Goal: Task Accomplishment & Management: Complete application form

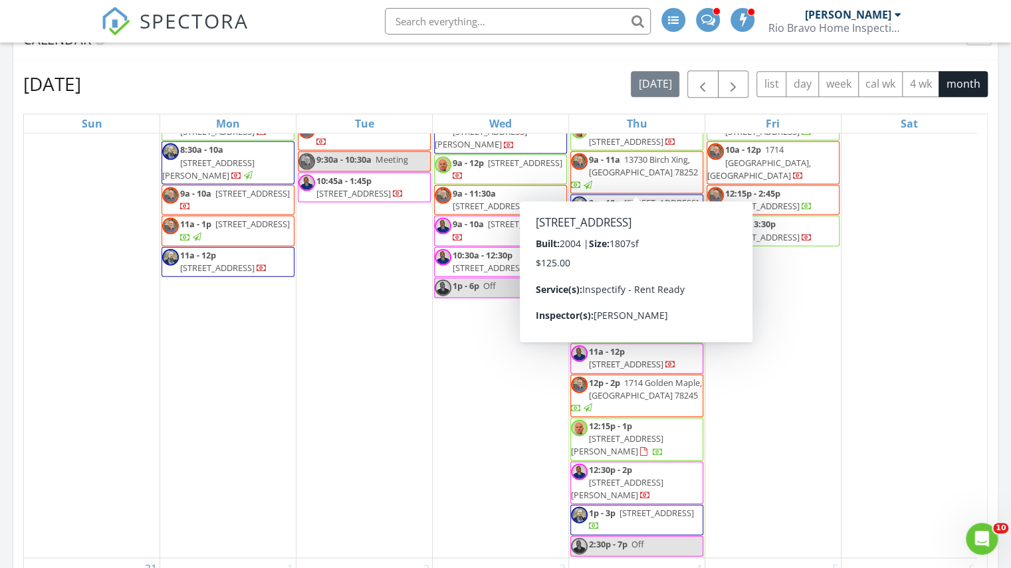
scroll to position [798, 0]
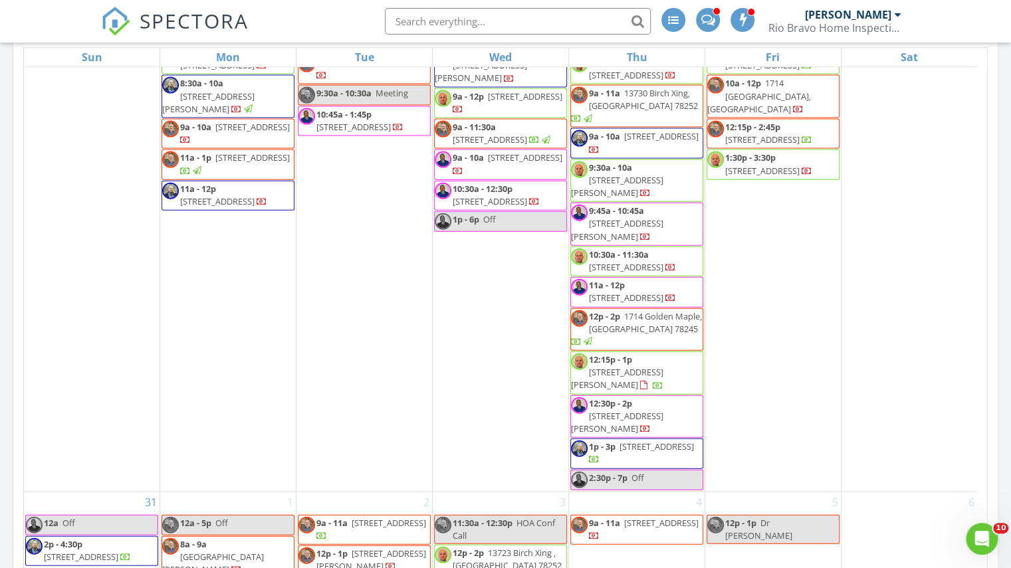
click at [689, 392] on span "12:15p - 1p 528 Paul Cyn, San Antonio 78253" at bounding box center [637, 372] width 132 height 39
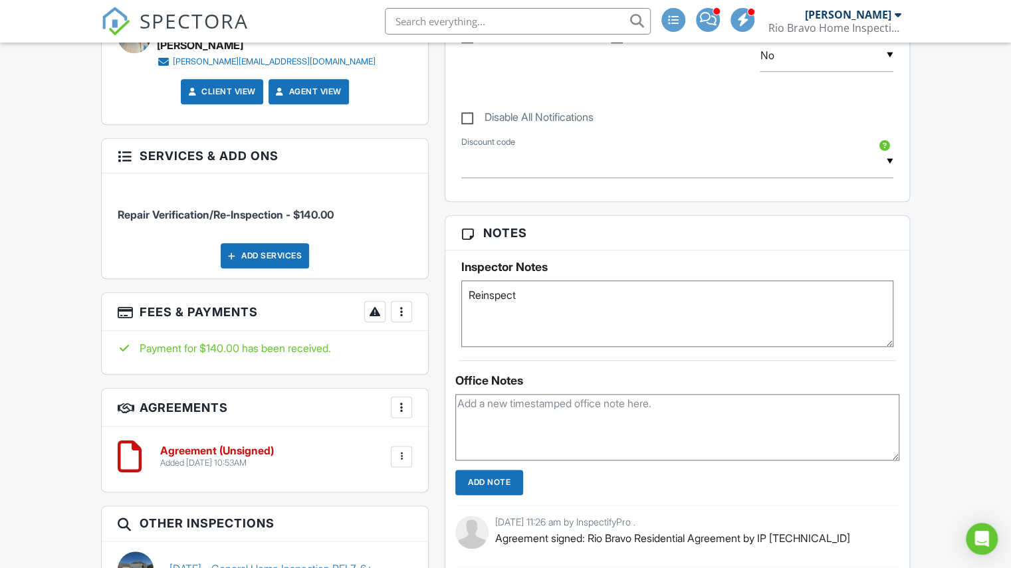
click at [396, 461] on div "Agreement (Unsigned) Added 08/27/2025 10:53AM Edit File Delete Download" at bounding box center [265, 457] width 295 height 40
click at [398, 450] on div at bounding box center [401, 456] width 13 height 13
drag, startPoint x: 380, startPoint y: 540, endPoint x: 568, endPoint y: 59, distance: 516.6
click at [380, 543] on li "Delete" at bounding box center [366, 559] width 76 height 33
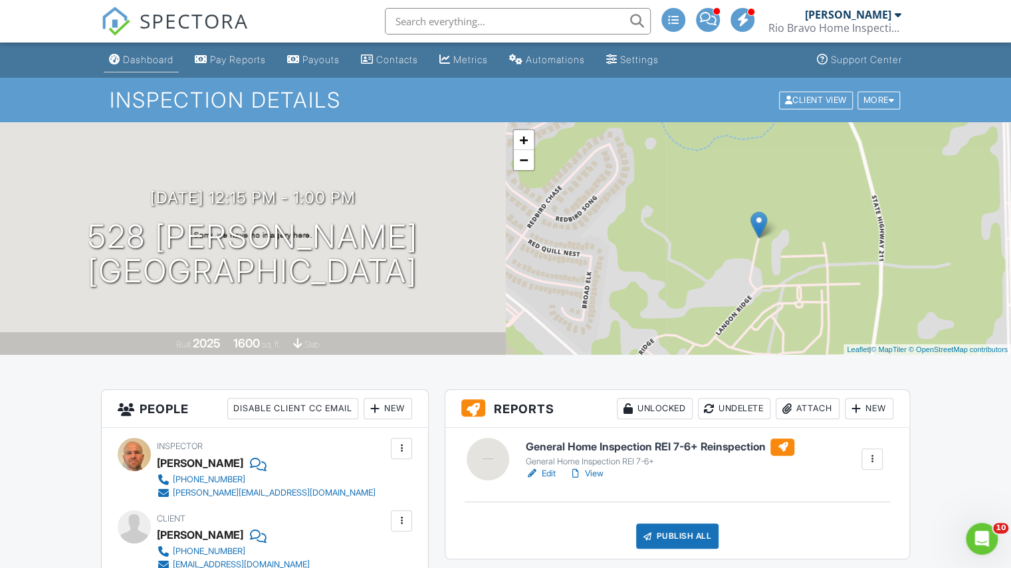
click at [149, 66] on link "Dashboard" at bounding box center [141, 60] width 75 height 25
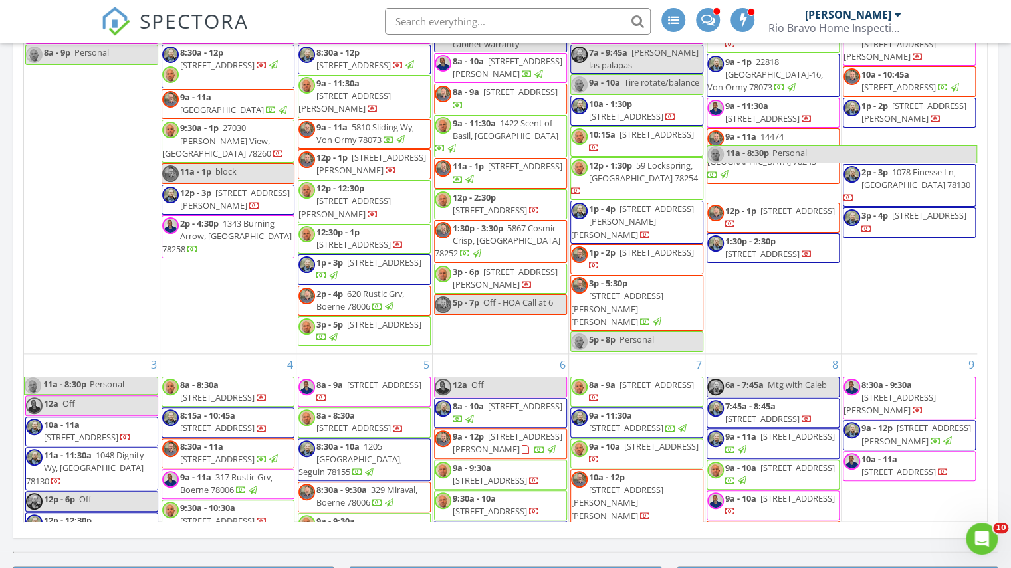
scroll to position [665, 0]
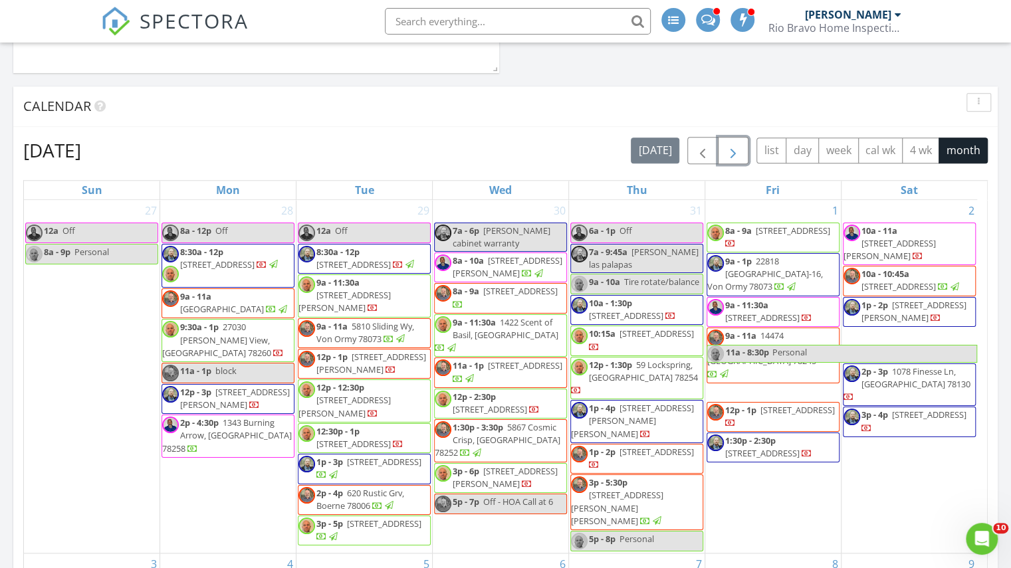
click at [735, 142] on button "button" at bounding box center [733, 150] width 31 height 27
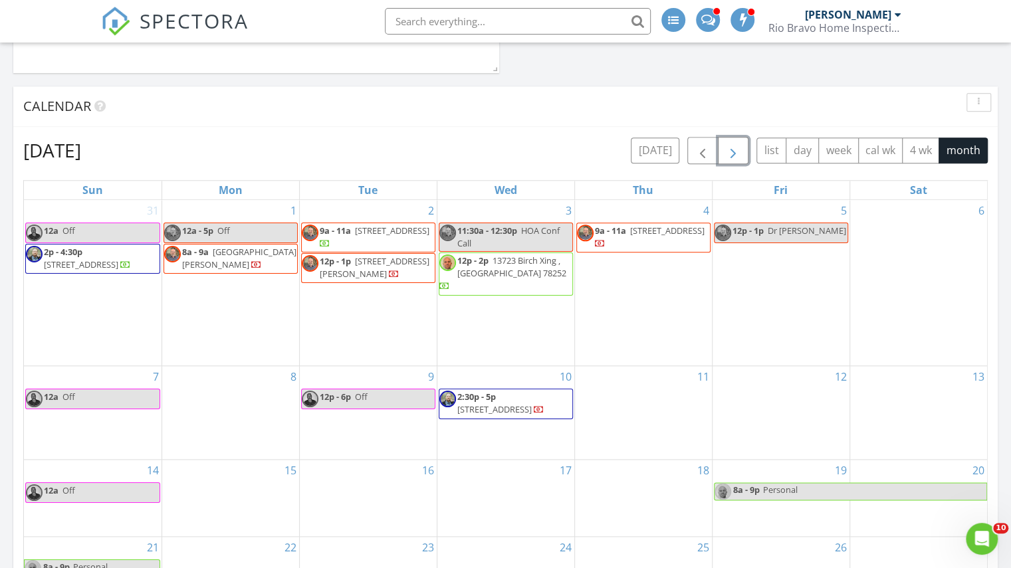
click at [648, 393] on div "11" at bounding box center [643, 412] width 137 height 93
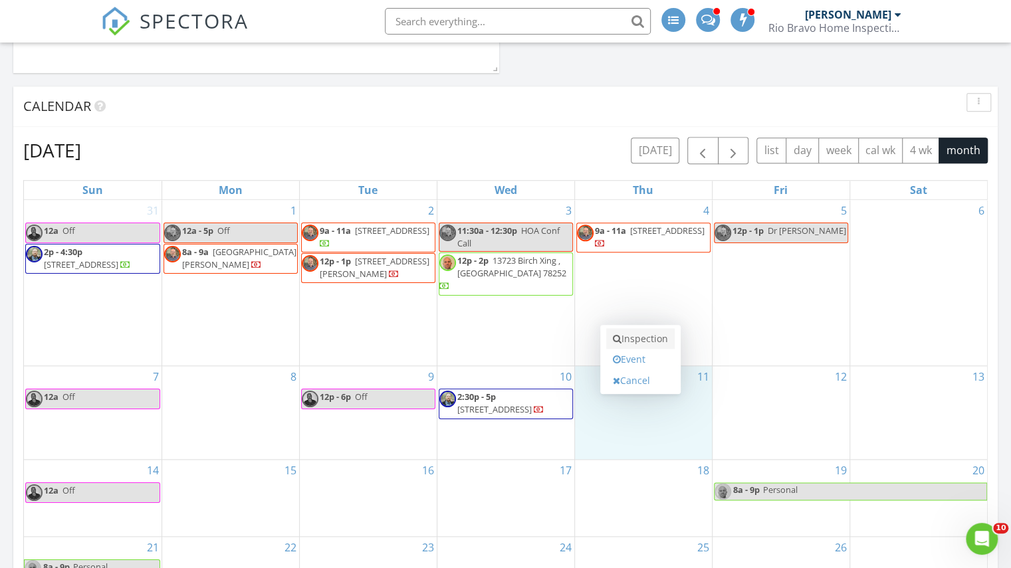
click at [648, 334] on link "Inspection" at bounding box center [640, 338] width 68 height 21
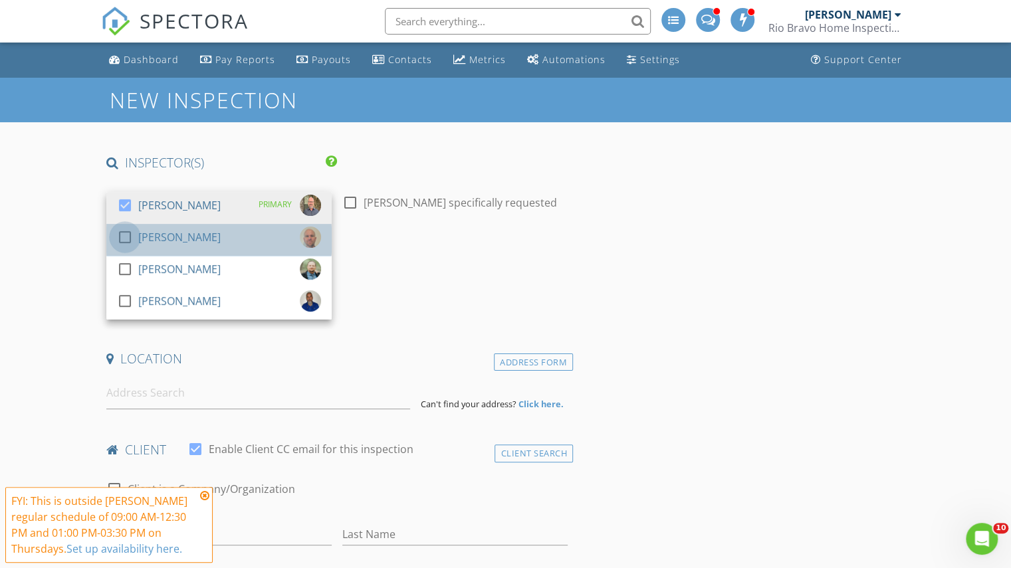
click at [136, 236] on div at bounding box center [125, 237] width 23 height 23
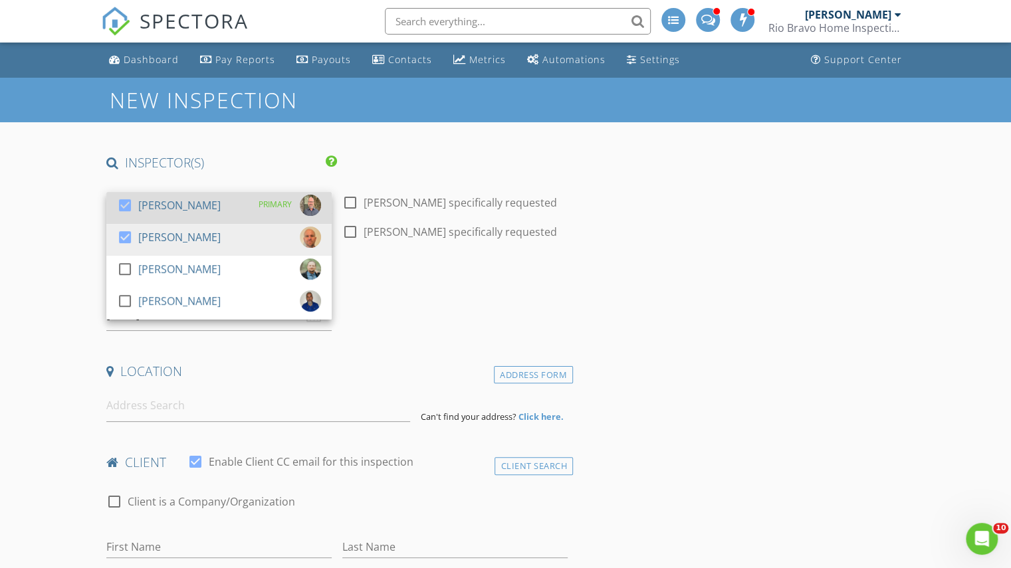
click at [138, 205] on div "[PERSON_NAME]" at bounding box center [179, 205] width 82 height 21
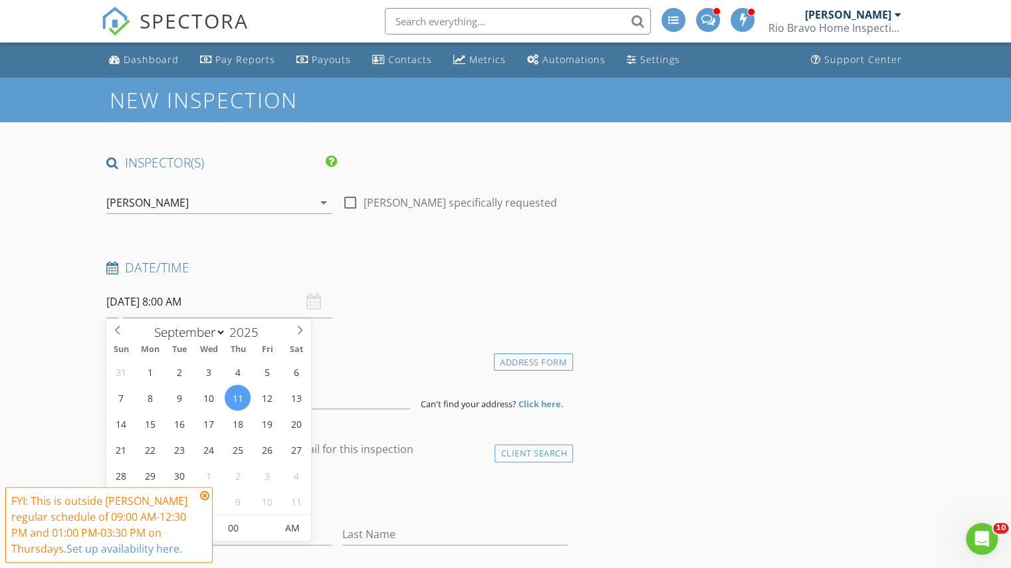
click at [212, 297] on input "[DATE] 8:00 AM" at bounding box center [218, 302] width 225 height 33
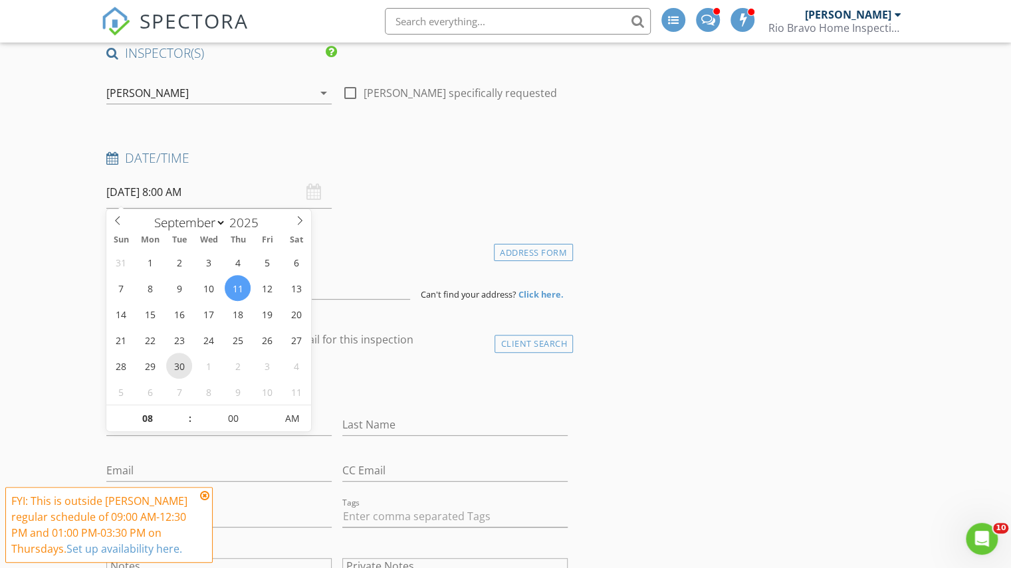
scroll to position [133, 0]
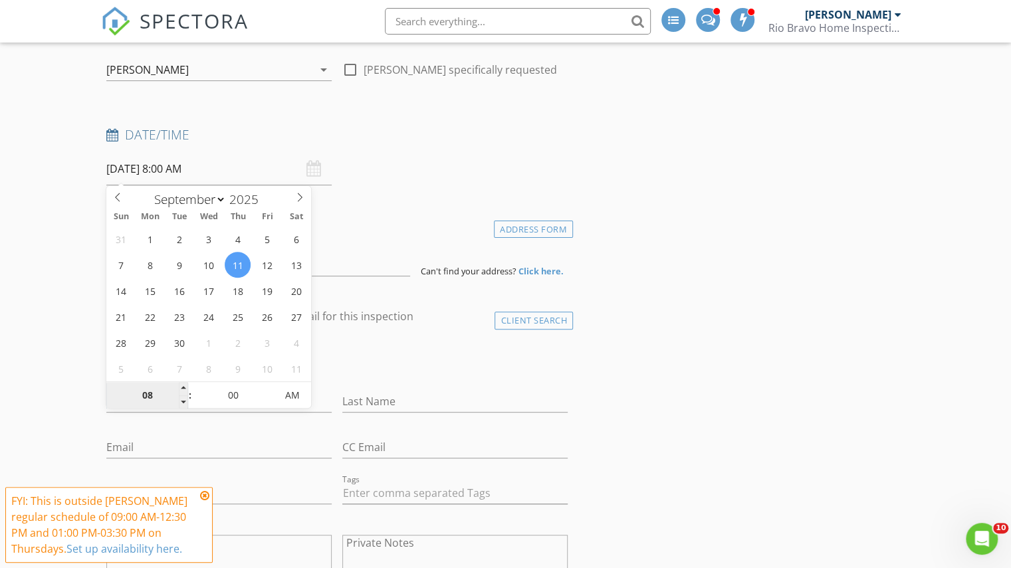
click at [158, 392] on input "08" at bounding box center [147, 396] width 82 height 27
type input "9"
type input "[DATE] 9:00 AM"
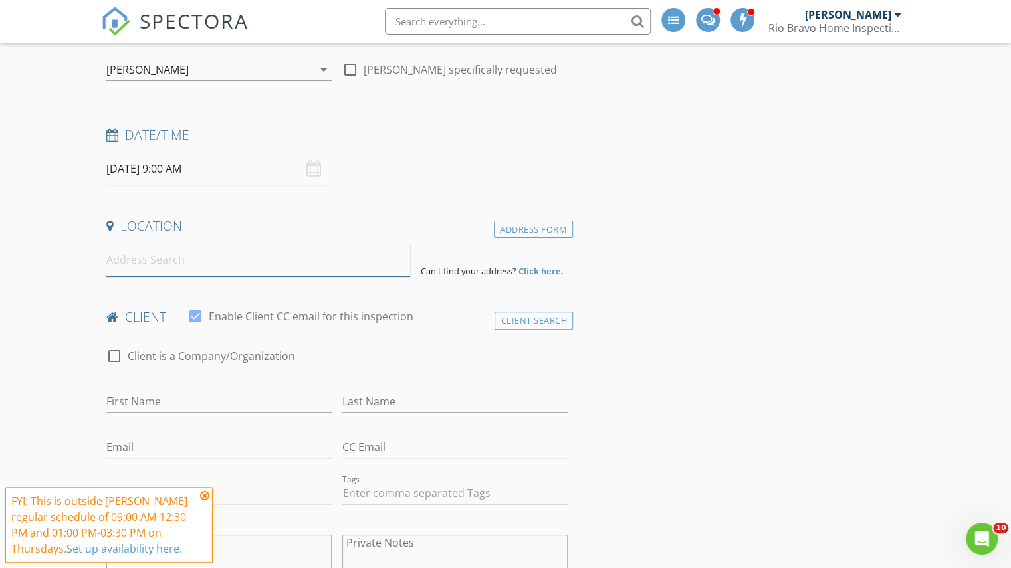
click at [388, 260] on input at bounding box center [258, 260] width 304 height 33
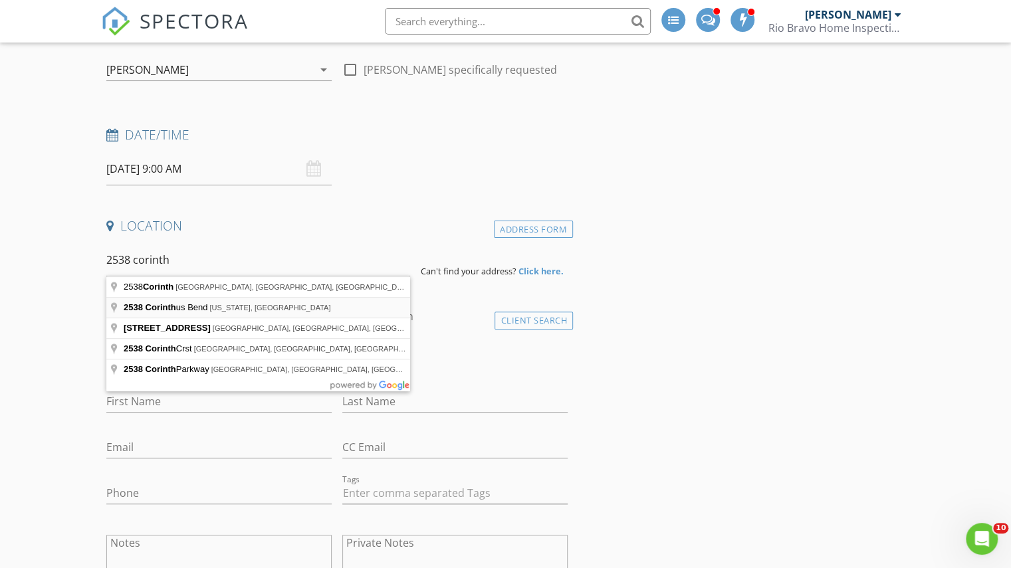
type input "[STREET_ADDRESS][US_STATE]"
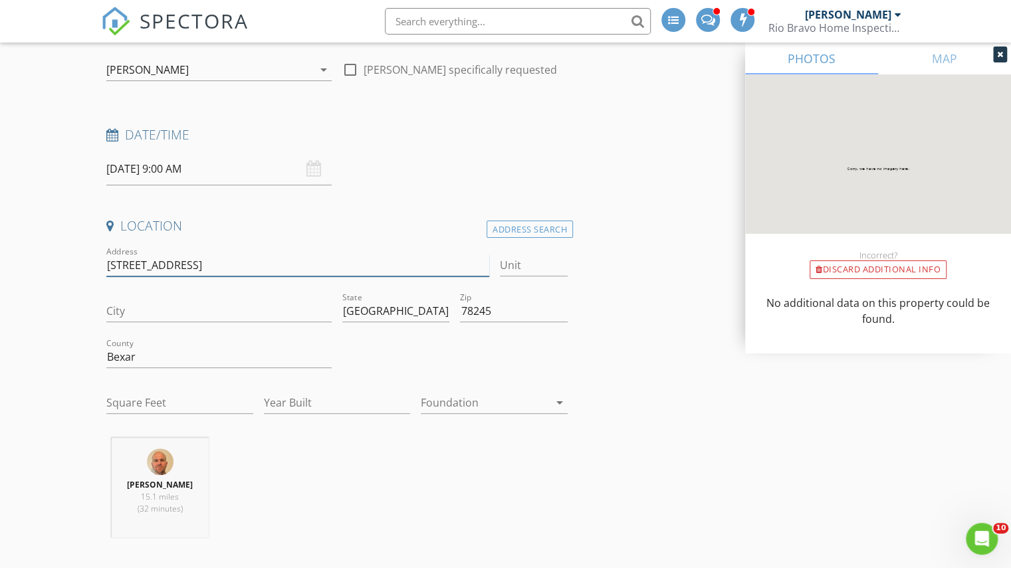
click at [197, 265] on input "[STREET_ADDRESS]" at bounding box center [297, 266] width 382 height 22
click at [191, 314] on input "City" at bounding box center [218, 311] width 225 height 22
type input "San Antonio"
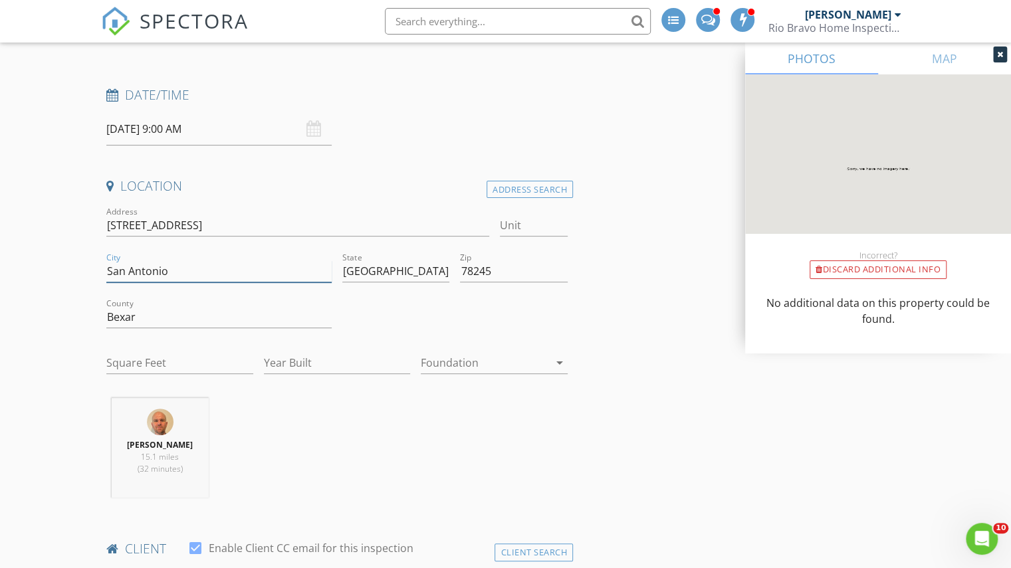
scroll to position [199, 0]
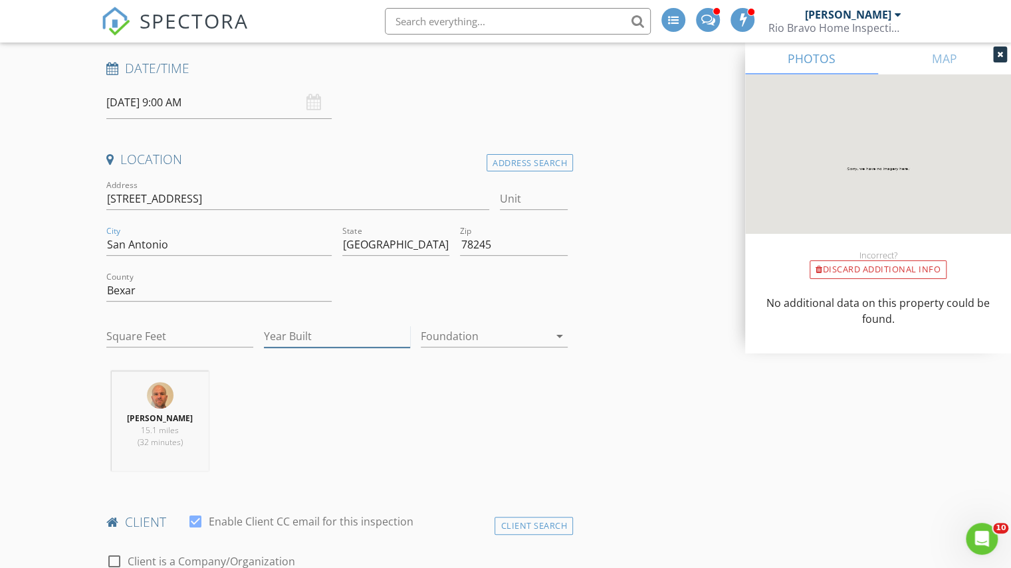
click at [297, 338] on input "Year Built" at bounding box center [337, 337] width 147 height 22
type input "2025"
click at [148, 338] on input "Square Feet" at bounding box center [179, 337] width 147 height 22
type input "1701"
click at [332, 434] on div "Brad Test 15.1 miles (32 minutes)" at bounding box center [337, 427] width 472 height 110
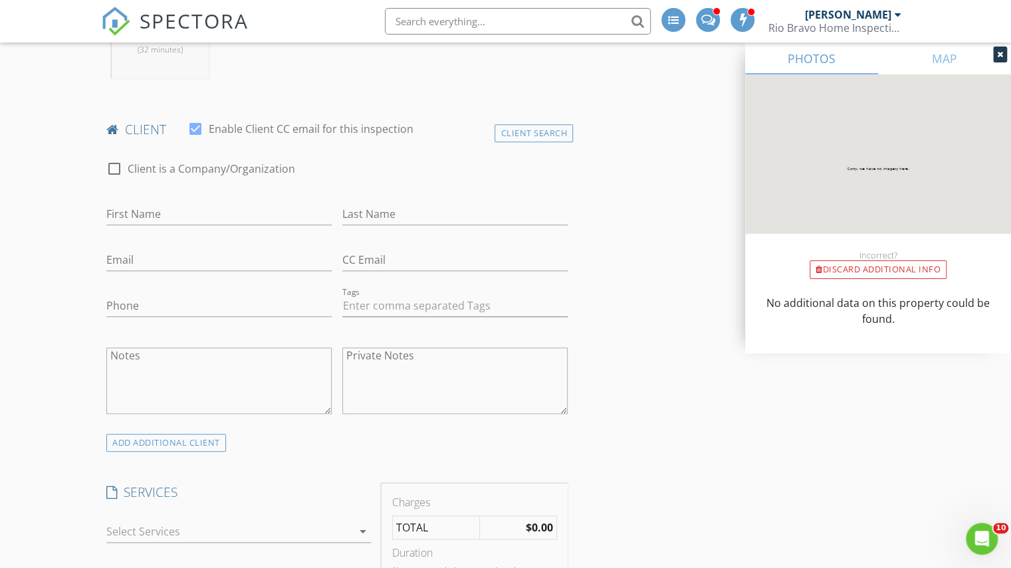
scroll to position [598, 0]
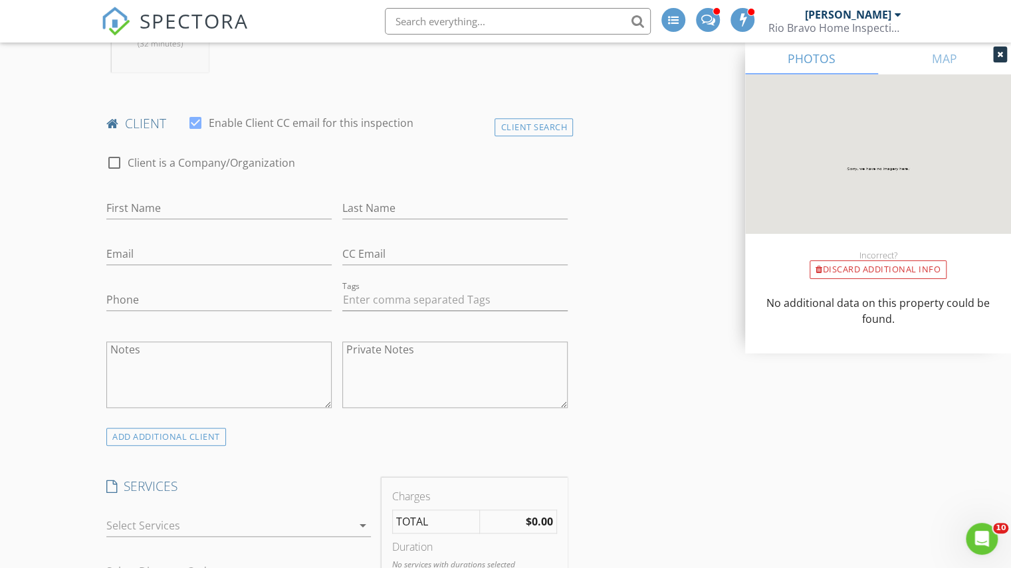
click at [158, 193] on div "First Name" at bounding box center [218, 210] width 225 height 43
click at [189, 207] on input "First Name" at bounding box center [218, 208] width 225 height 22
type input "[PERSON_NAME]"
click at [352, 206] on input "Last Name" at bounding box center [454, 208] width 225 height 22
type input "[PERSON_NAME]"
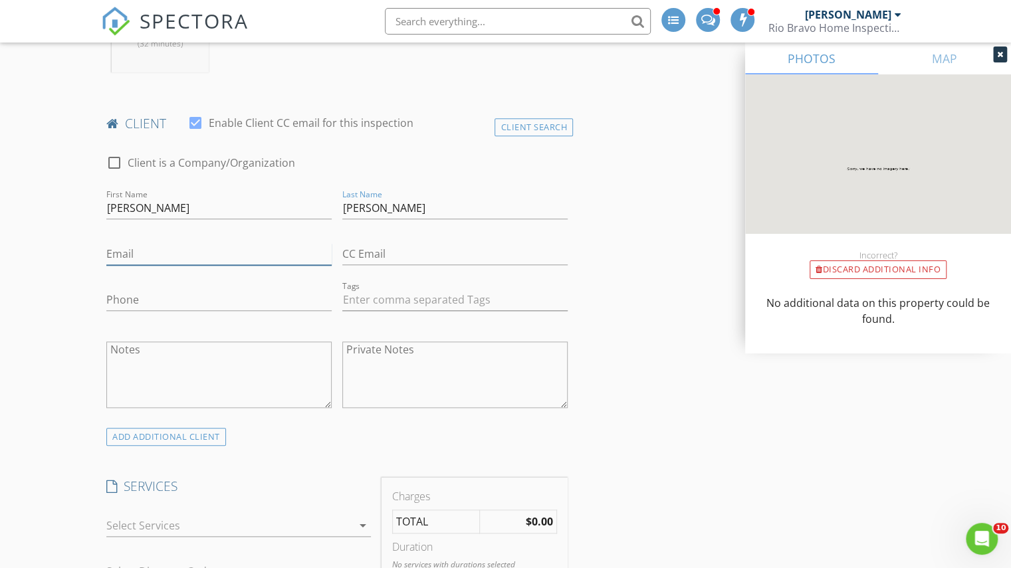
click at [233, 249] on input "Email" at bounding box center [218, 254] width 225 height 22
drag, startPoint x: 193, startPoint y: 251, endPoint x: 163, endPoint y: 255, distance: 30.3
click at [163, 255] on input "scox0611@yahoo.com" at bounding box center [218, 254] width 225 height 22
type input "[EMAIL_ADDRESS][DOMAIN_NAME]"
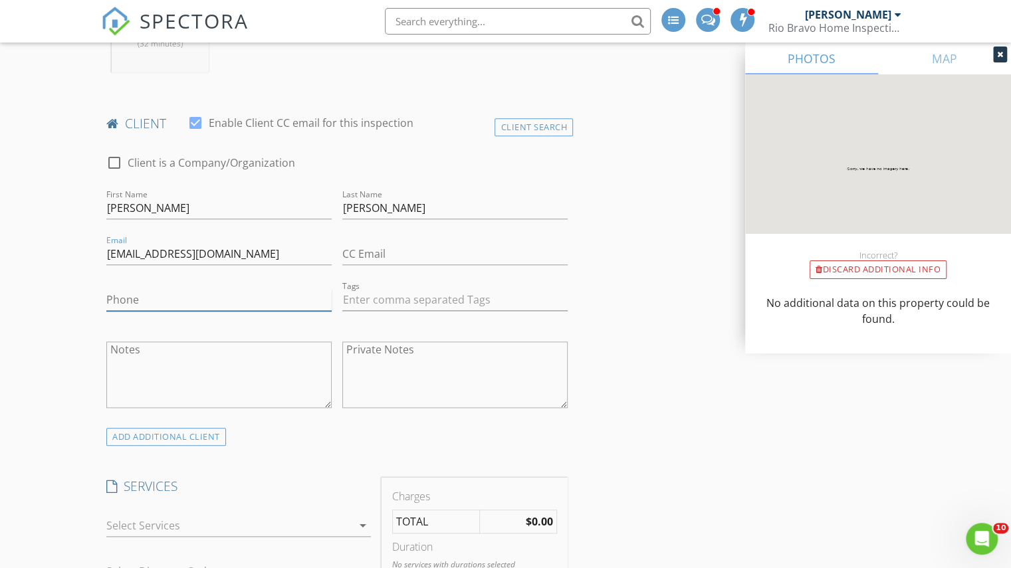
click at [140, 308] on input "Phone" at bounding box center [218, 300] width 225 height 22
type input "[PHONE_NUMBER]"
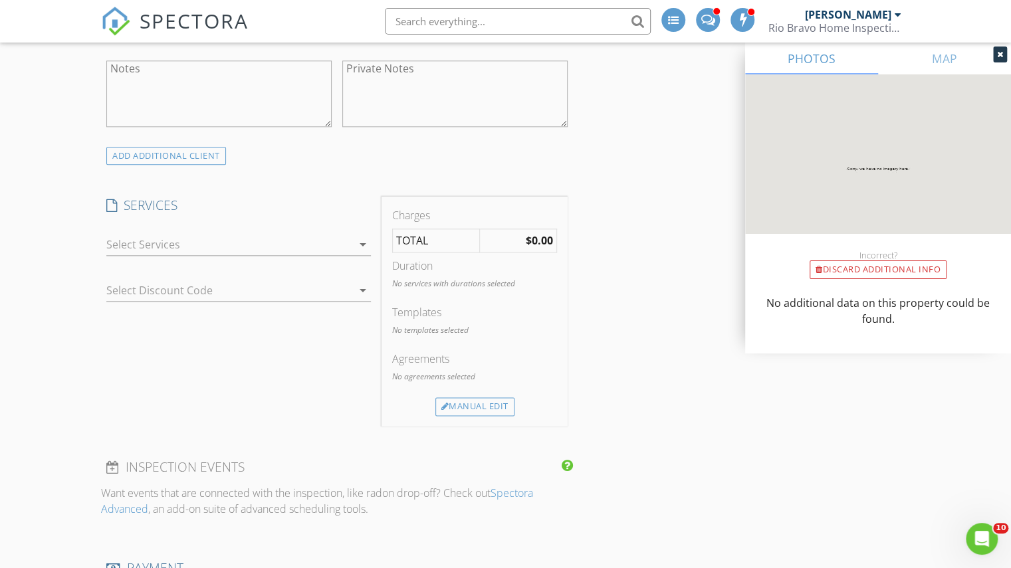
scroll to position [931, 0]
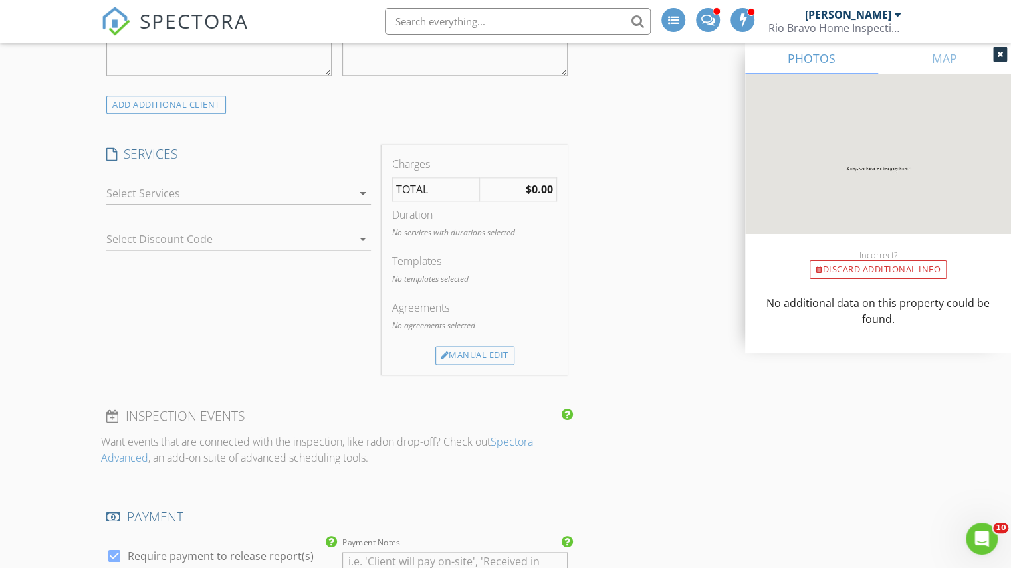
click at [202, 203] on div "arrow_drop_down" at bounding box center [238, 200] width 265 height 35
click at [202, 188] on div at bounding box center [229, 193] width 246 height 21
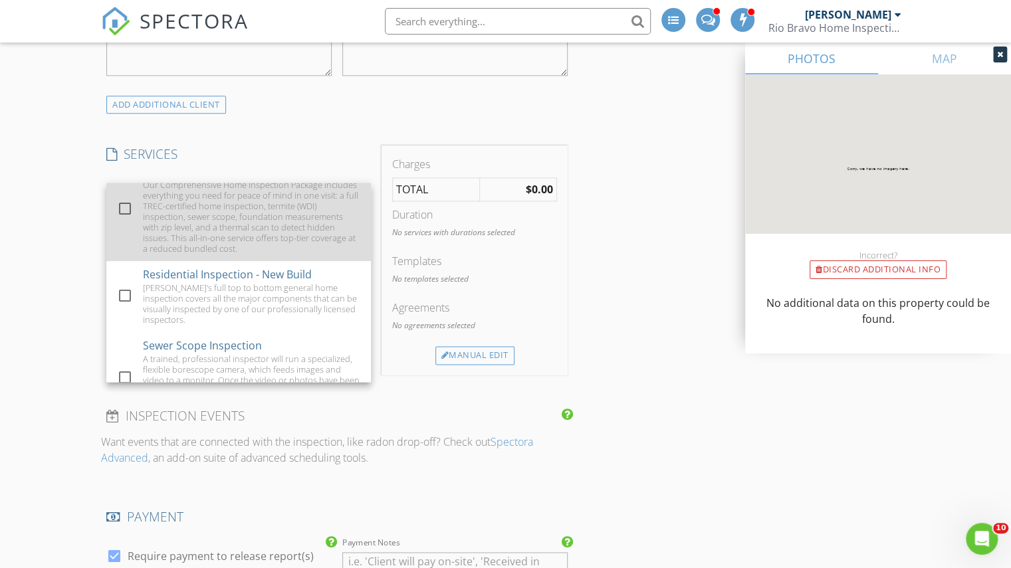
scroll to position [133, 0]
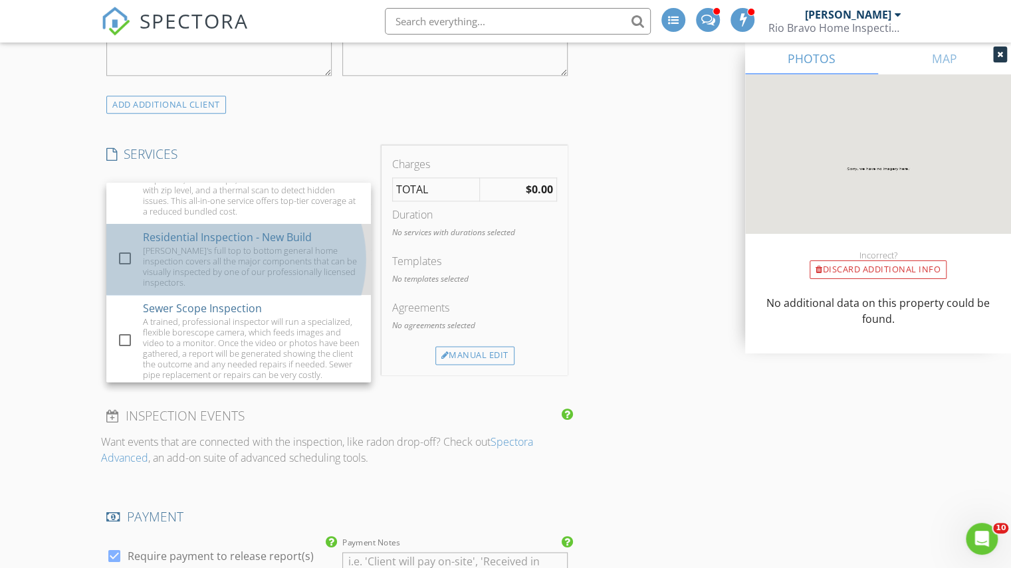
click at [241, 265] on div "Rio Bravo's full top to bottom general home inspection covers all the major com…" at bounding box center [252, 266] width 218 height 43
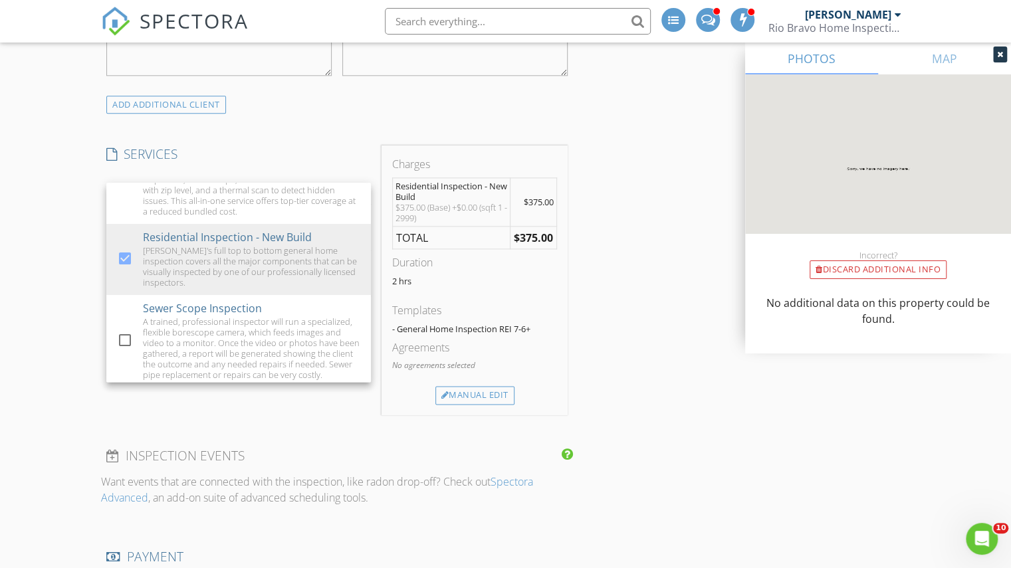
click at [681, 310] on div "INSPECTOR(S) check_box_outline_blank Charles Cole check_box Brad Test PRIMARY c…" at bounding box center [505, 451] width 809 height 2457
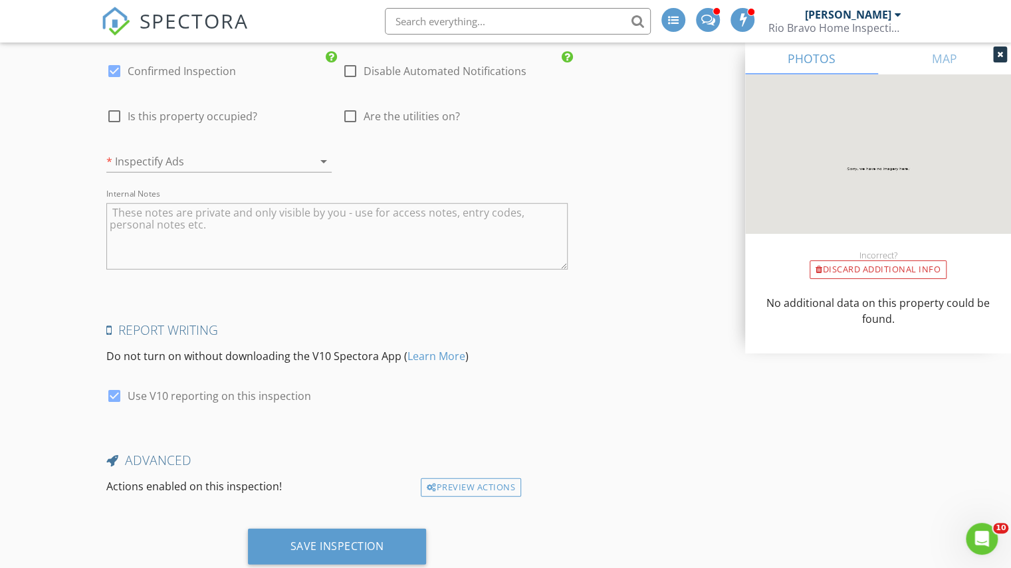
scroll to position [2069, 0]
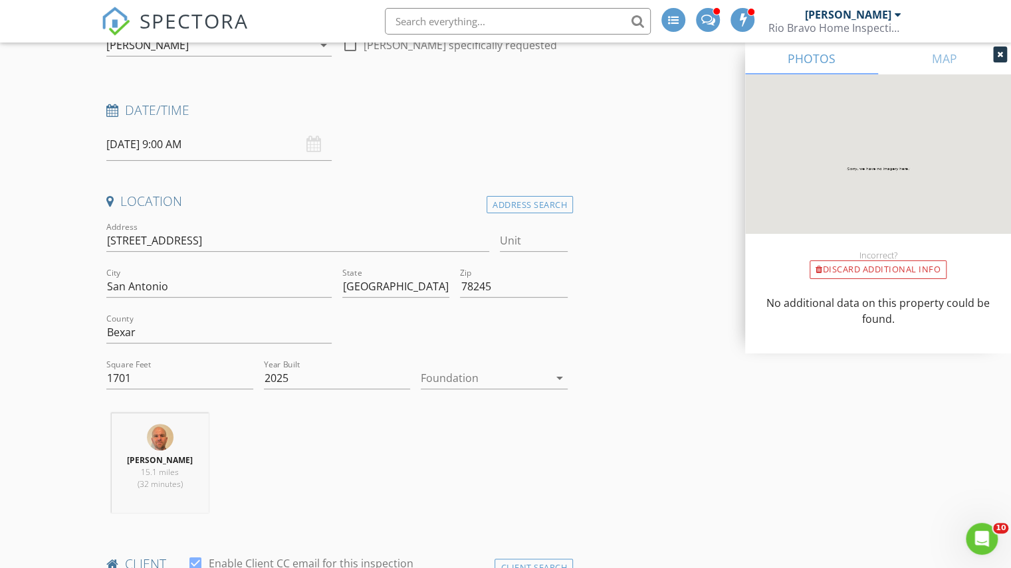
scroll to position [74, 0]
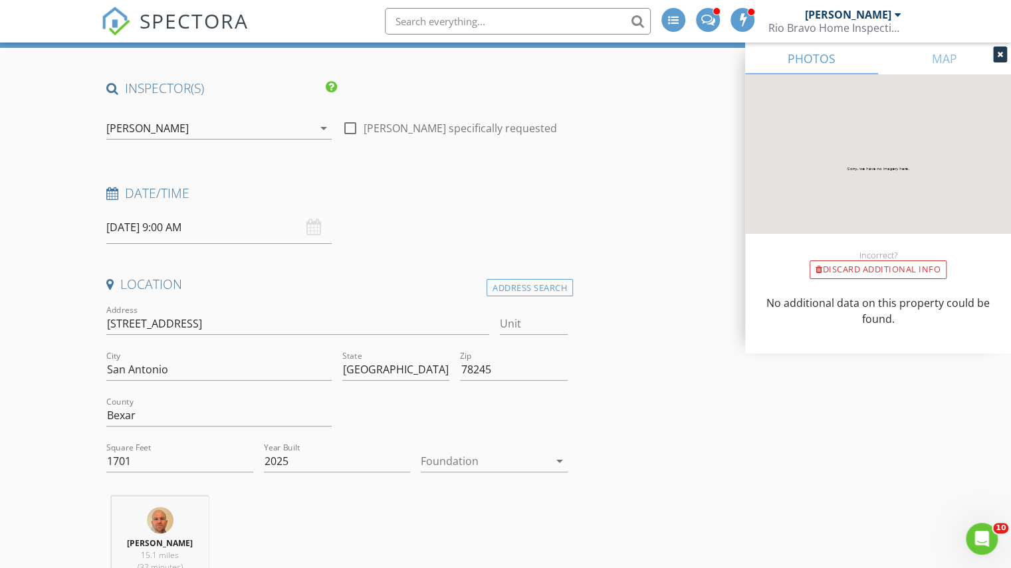
click at [187, 135] on div "[PERSON_NAME]" at bounding box center [209, 128] width 207 height 21
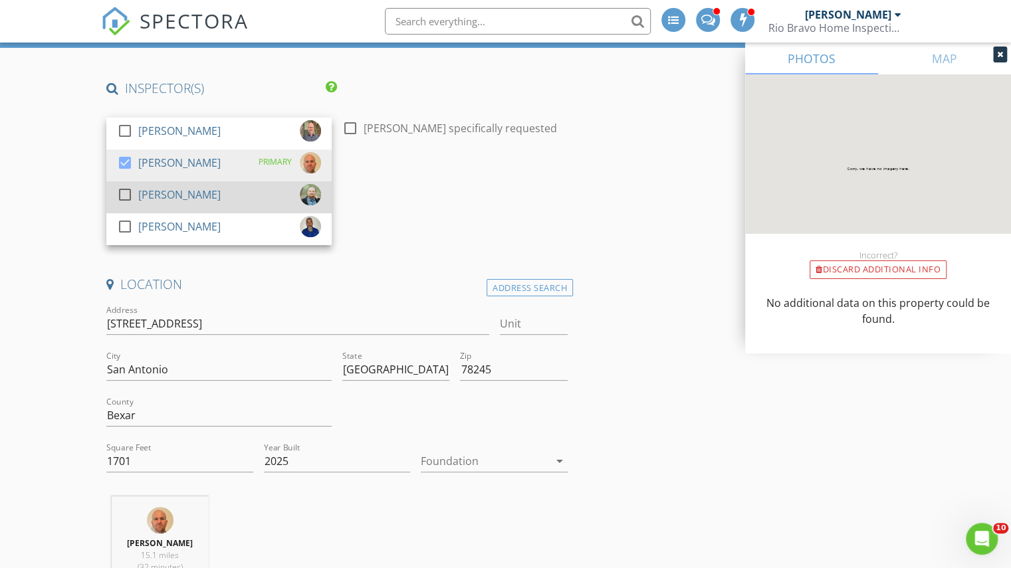
click at [162, 202] on div "[PERSON_NAME]" at bounding box center [179, 194] width 82 height 21
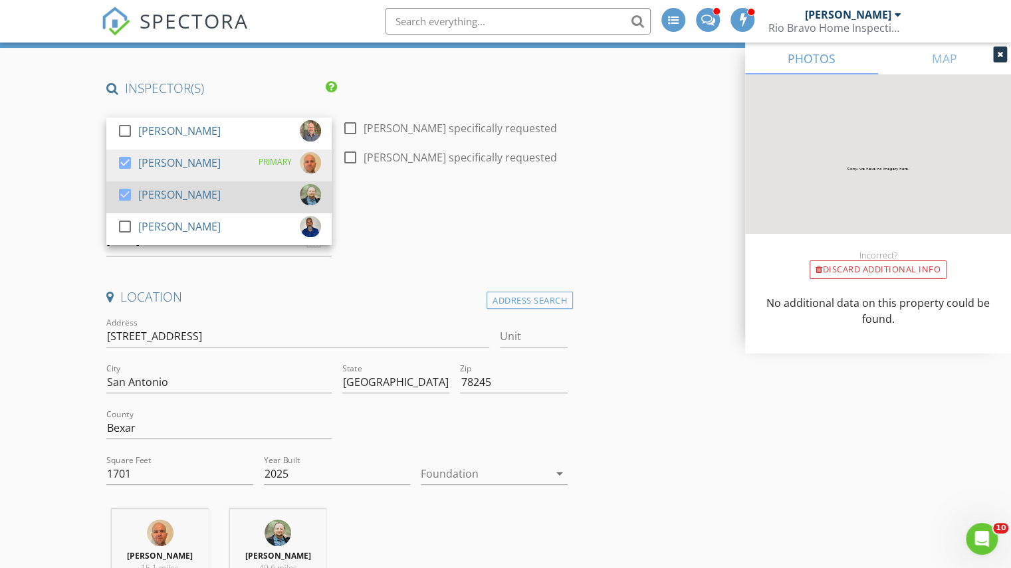
scroll to position [207, 0]
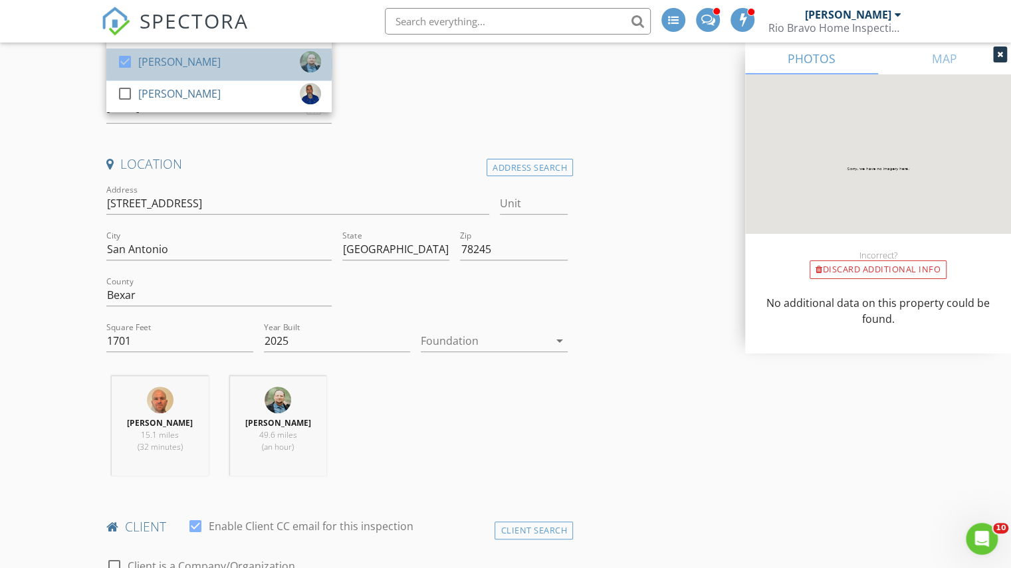
click at [201, 75] on div "check_box Clint Nelson" at bounding box center [219, 64] width 204 height 27
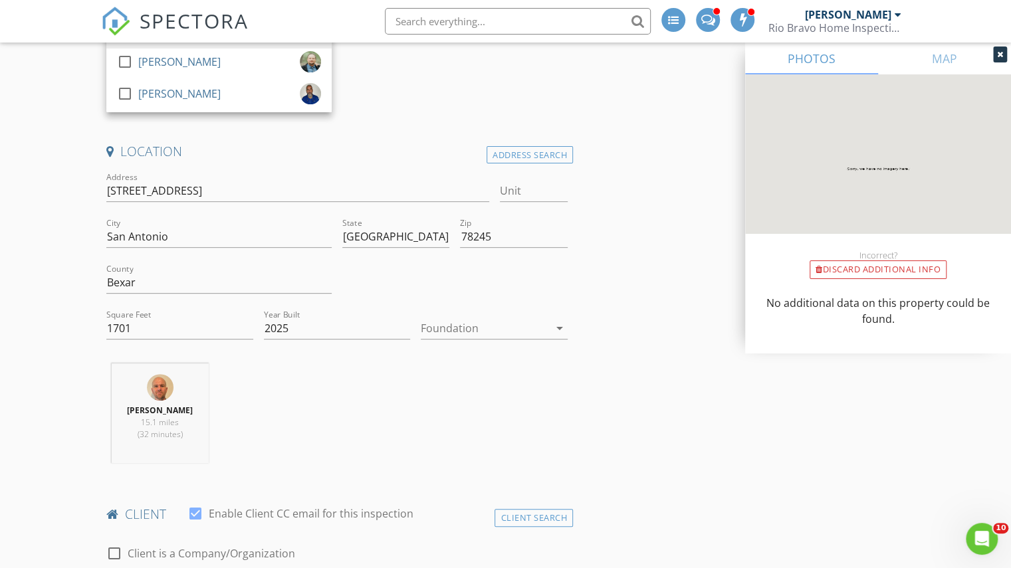
click at [540, 69] on div "Date/Time" at bounding box center [337, 65] width 472 height 27
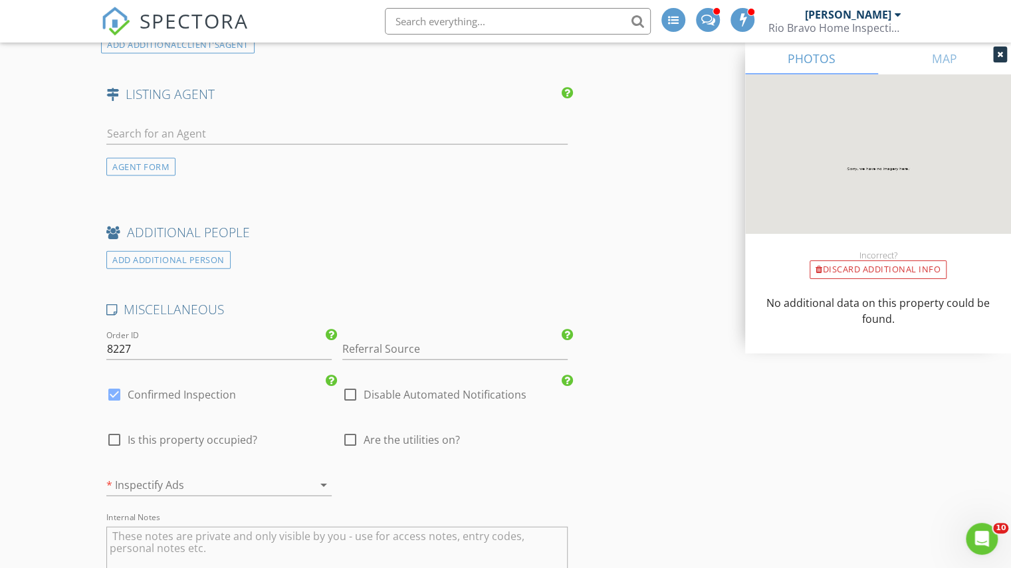
scroll to position [1803, 0]
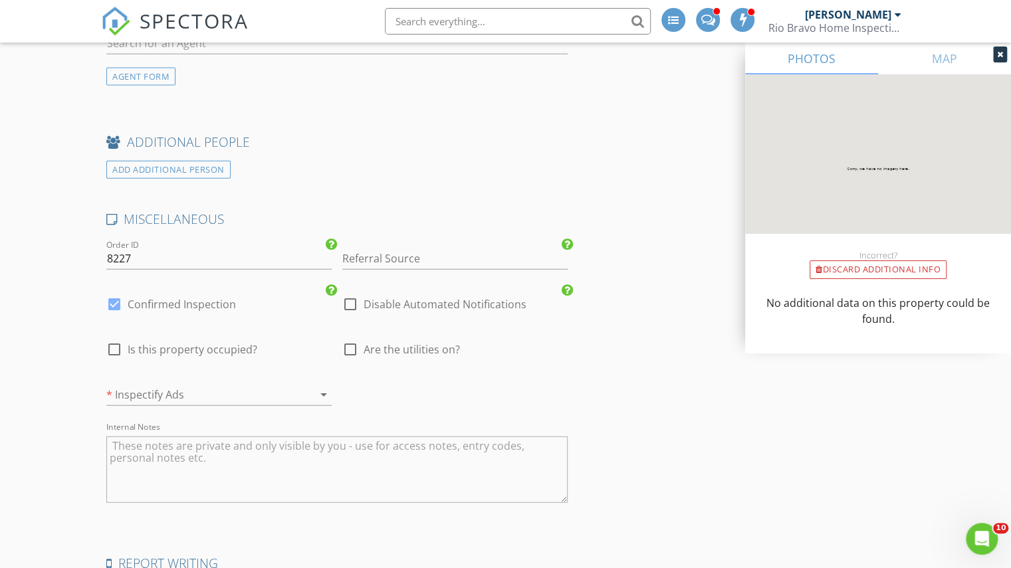
click at [168, 397] on div at bounding box center [200, 394] width 188 height 21
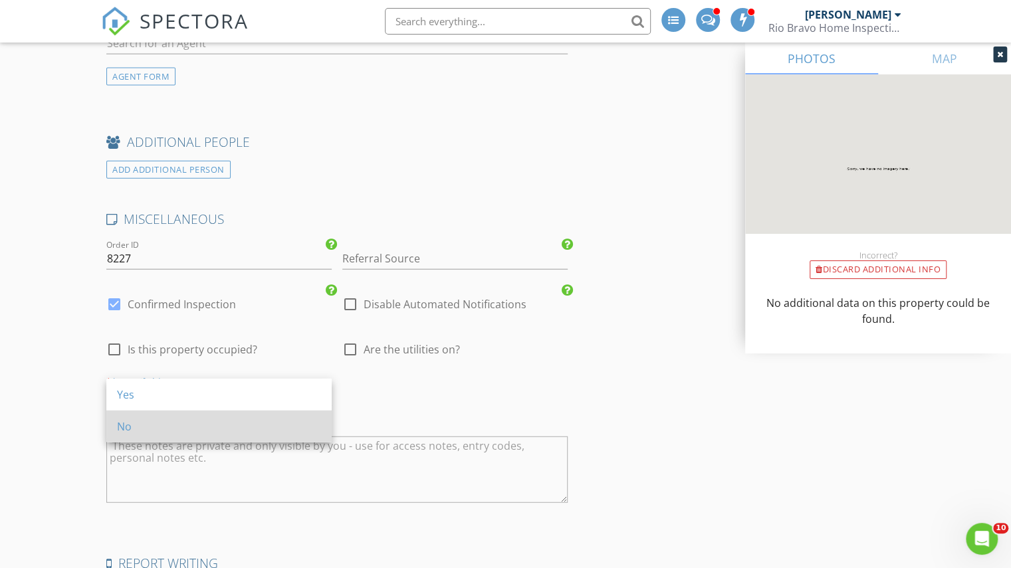
click at [164, 433] on div "No" at bounding box center [219, 427] width 204 height 16
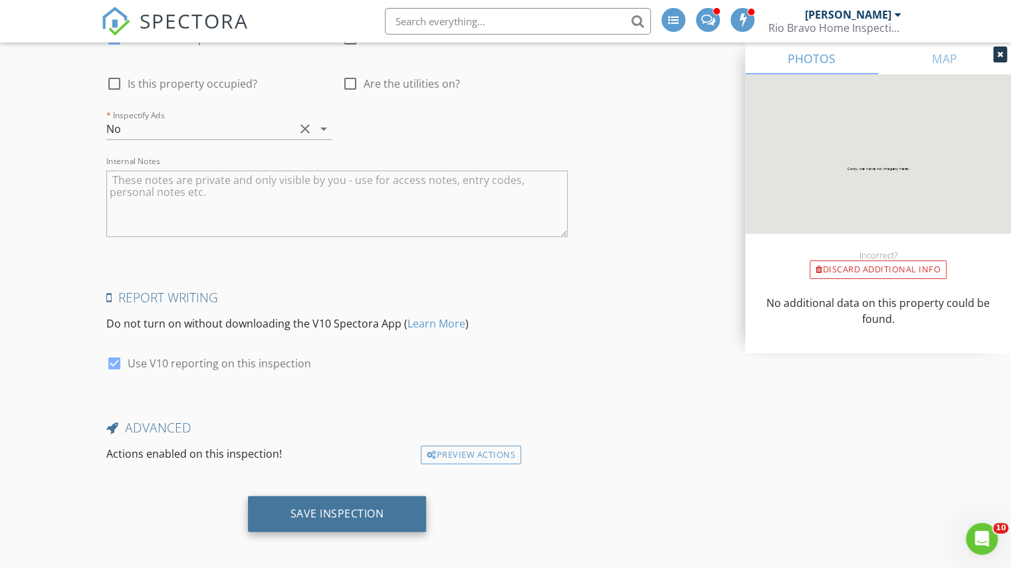
click at [316, 514] on div "Save Inspection" at bounding box center [338, 513] width 94 height 13
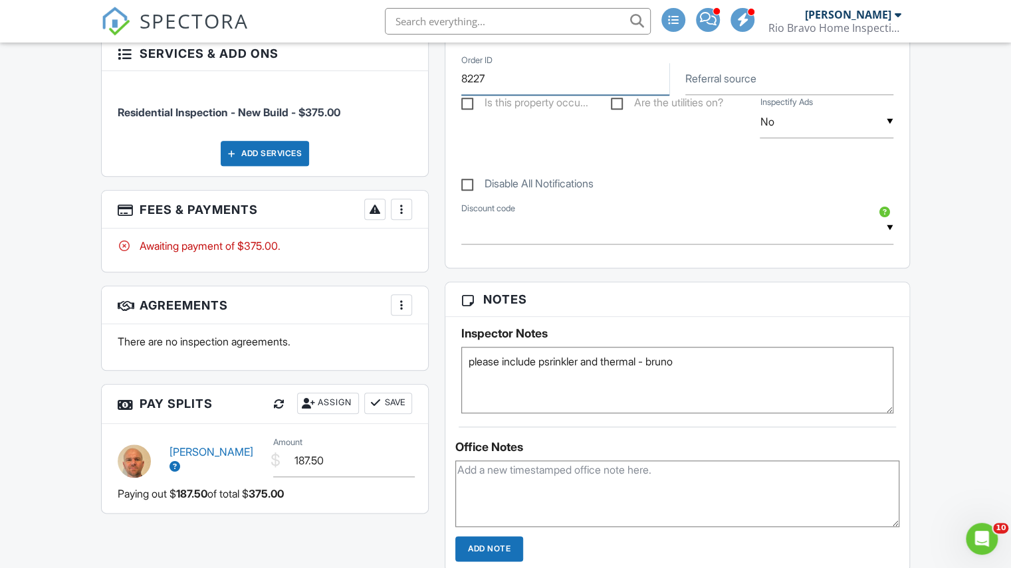
drag, startPoint x: 576, startPoint y: 353, endPoint x: 645, endPoint y: 64, distance: 296.5
click at [645, 64] on input "8227" at bounding box center [565, 78] width 208 height 33
type textarea "please include sprinkler and thermal - bruno"
drag, startPoint x: 995, startPoint y: 289, endPoint x: 1003, endPoint y: 259, distance: 31.6
click at [1000, 268] on div "Dashboard Pay Reports Payouts Contacts Metrics Automations Settings Support Cen…" at bounding box center [505, 253] width 1011 height 1750
